Goal: Task Accomplishment & Management: Complete application form

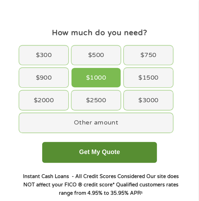
click at [120, 155] on button "Get My Quote" at bounding box center [99, 152] width 114 height 21
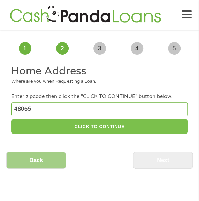
type input "48065"
click at [125, 122] on button "CLICK TO CONTINUE" at bounding box center [99, 126] width 176 height 15
type input "48065"
type input "[PERSON_NAME]"
select select "[US_STATE]"
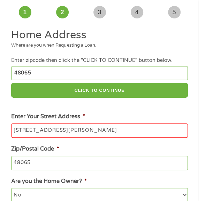
scroll to position [104, 0]
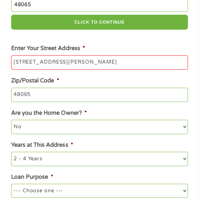
type input "[STREET_ADDRESS][PERSON_NAME]"
click at [95, 183] on li "Loan Purpose * --- Choose one --- Pay Bills Debt Consolidation Home Improvement…" at bounding box center [99, 190] width 186 height 34
click at [80, 183] on li "Loan Purpose * --- Choose one --- Pay Bills Debt Consolidation Home Improvement…" at bounding box center [99, 190] width 186 height 34
click at [58, 184] on select "--- Choose one --- Pay Bills Debt Consolidation Home Improvement Major Purchase…" at bounding box center [99, 191] width 176 height 14
select select "other"
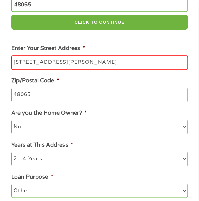
click at [11, 184] on select "--- Choose one --- Pay Bills Debt Consolidation Home Improvement Major Purchase…" at bounding box center [99, 191] width 176 height 14
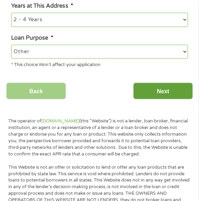
click at [141, 97] on input "Next" at bounding box center [162, 90] width 59 height 17
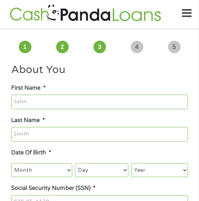
scroll to position [0, 0]
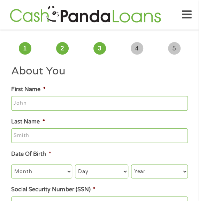
type input "[PERSON_NAME]"
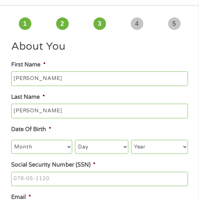
scroll to position [35, 0]
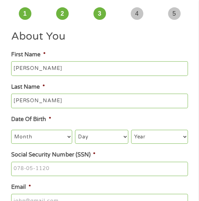
click at [40, 137] on select "Month 1 2 3 4 5 6 7 8 9 10 11 12" at bounding box center [41, 137] width 61 height 14
select select "8"
click at [11, 130] on select "Month 1 2 3 4 5 6 7 8 9 10 11 12" at bounding box center [41, 137] width 61 height 14
drag, startPoint x: 91, startPoint y: 136, endPoint x: 91, endPoint y: 130, distance: 5.2
click at [91, 136] on select "Day 1 2 3 4 5 6 7 8 9 10 11 12 13 14 15 16 17 18 19 20 21 22 23 24 25 26 27 28 …" at bounding box center [101, 137] width 53 height 14
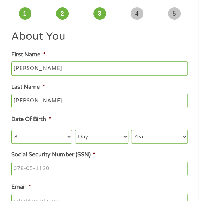
select select "20"
click at [75, 130] on select "Day 1 2 3 4 5 6 7 8 9 10 11 12 13 14 15 16 17 18 19 20 21 22 23 24 25 26 27 28 …" at bounding box center [101, 137] width 53 height 14
click at [161, 137] on select "Year [DATE] 2006 2005 2004 2003 2002 2001 2000 1999 1998 1997 1996 1995 1994 19…" at bounding box center [159, 137] width 57 height 14
select select "1966"
click at [111, 121] on li "Date Of Birth * Month Month 1 2 3 4 5 6 7 8 9 10 11 12 Day Day 1 2 3 4 5 6 7 8 …" at bounding box center [99, 129] width 186 height 29
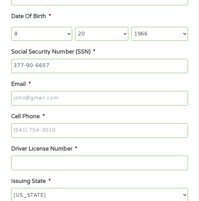
scroll to position [139, 0]
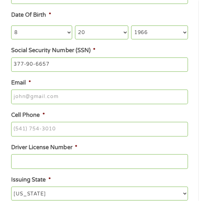
type input "377-90-6657"
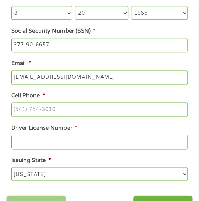
scroll to position [174, 0]
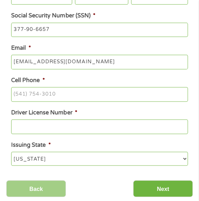
type input "[EMAIL_ADDRESS][DOMAIN_NAME]"
type input "[PHONE_NUMBER]"
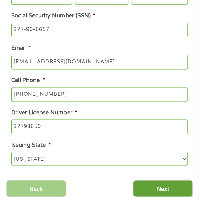
type input "37793650"
click at [160, 186] on input "Next" at bounding box center [162, 188] width 59 height 17
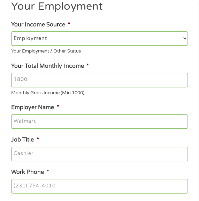
scroll to position [70, 0]
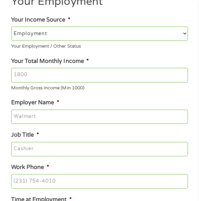
click at [135, 79] on input "Your Total Monthly Income *" at bounding box center [99, 75] width 176 height 15
type input "5000"
type input "Harmony Cares"
click at [85, 148] on input "Job Title *" at bounding box center [99, 149] width 176 height 15
type input "Manager"
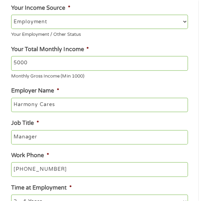
scroll to position [174, 0]
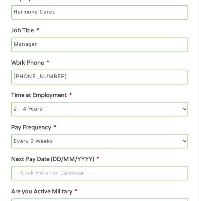
type input "[PHONE_NUMBER]"
click at [97, 165] on li "Next Pay Date (DD/MM/YYYY) *" at bounding box center [99, 167] width 186 height 25
click at [95, 169] on input "Next Pay Date (DD/MM/YYYY) *" at bounding box center [99, 173] width 176 height 15
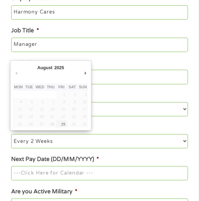
click at [64, 120] on td "22" at bounding box center [61, 116] width 11 height 7
type input "[DATE]"
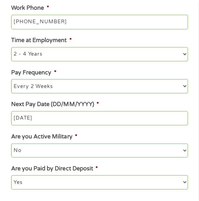
scroll to position [313, 0]
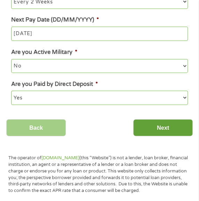
click at [135, 136] on input "Next" at bounding box center [162, 127] width 59 height 17
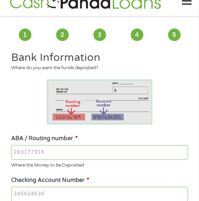
scroll to position [35, 0]
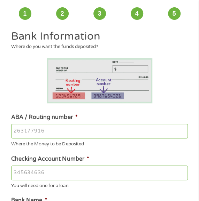
type input "267084199"
type input "8180860222"
click at [98, 123] on li "ABA / Routing number * [US_BANK_ROUTING_MICR] Where the Money to be Deposited" at bounding box center [99, 130] width 186 height 35
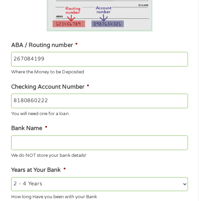
scroll to position [106, 0]
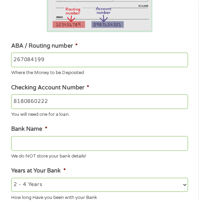
click at [83, 63] on input "267084199" at bounding box center [99, 60] width 176 height 15
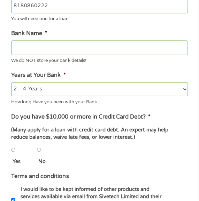
scroll to position [245, 0]
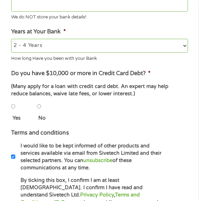
type input "PNC BANK NA"
type input "267084199"
click at [40, 107] on input "No" at bounding box center [39, 106] width 4 height 14
radio input "true"
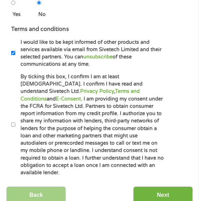
scroll to position [350, 0]
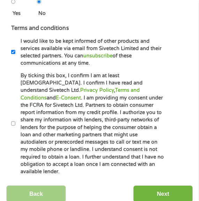
click at [58, 167] on label "By ticking this box, I confirm I am at least [DEMOGRAPHIC_DATA]. I confirm I ha…" at bounding box center [90, 124] width 150 height 104
click at [15, 130] on input "By ticking this box, I confirm I am at least [DEMOGRAPHIC_DATA]. I confirm I ha…" at bounding box center [13, 124] width 4 height 14
checkbox input "true"
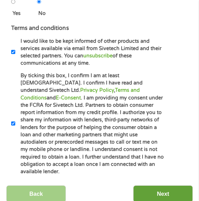
click at [159, 189] on input "Next" at bounding box center [162, 193] width 59 height 17
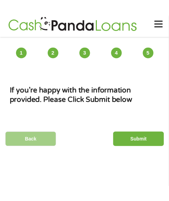
scroll to position [0, 0]
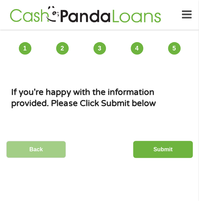
click at [157, 137] on div "Back Submit" at bounding box center [99, 149] width 186 height 27
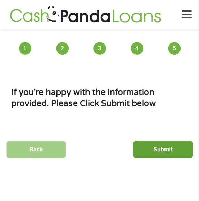
click at [155, 142] on input "Submit" at bounding box center [162, 149] width 59 height 17
